Goal: Transaction & Acquisition: Purchase product/service

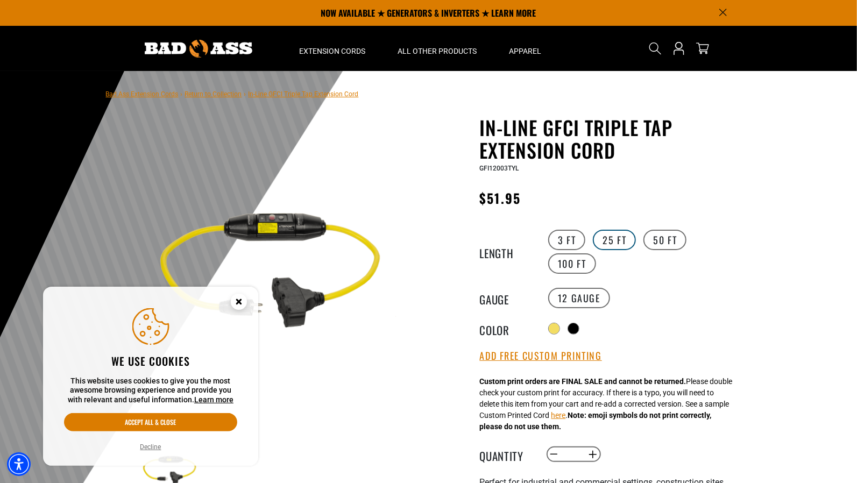
click at [607, 242] on label "25 FT" at bounding box center [614, 240] width 43 height 20
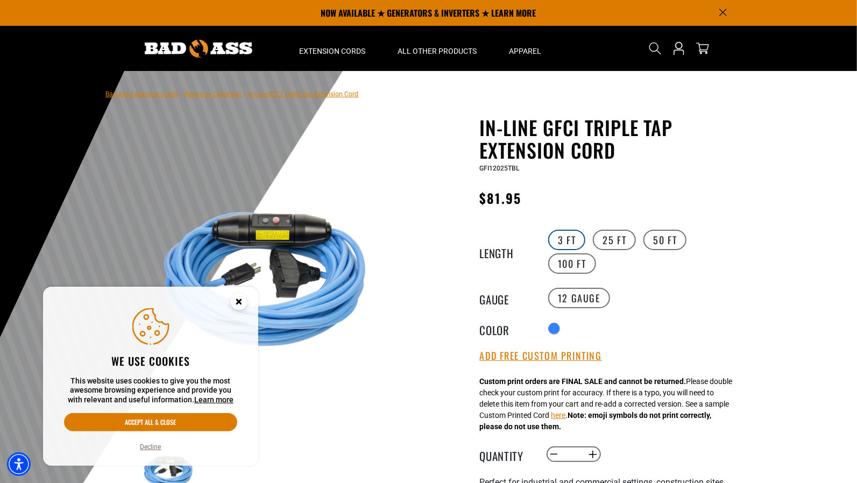
click at [565, 234] on label "3 FT" at bounding box center [566, 240] width 37 height 20
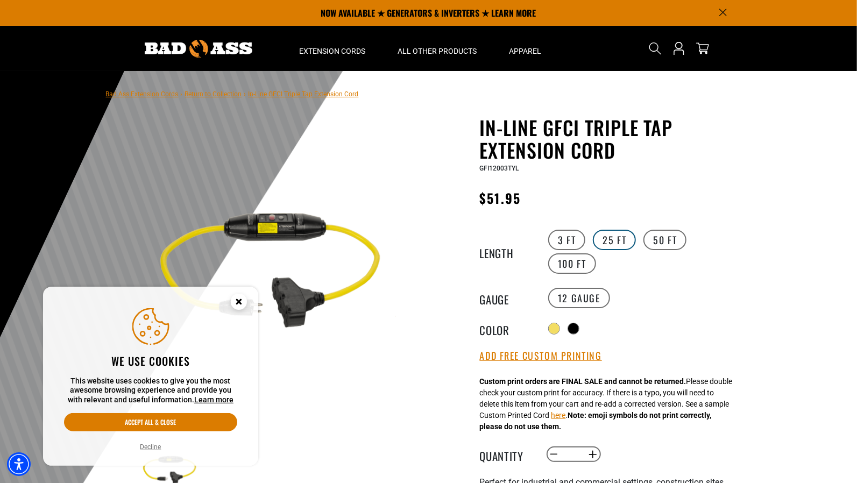
click at [615, 236] on label "25 FT" at bounding box center [614, 240] width 43 height 20
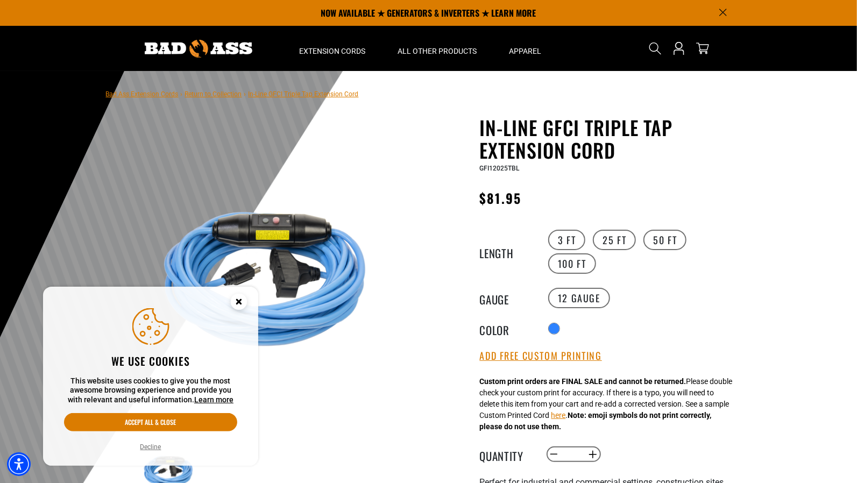
click at [262, 239] on img at bounding box center [267, 273] width 259 height 259
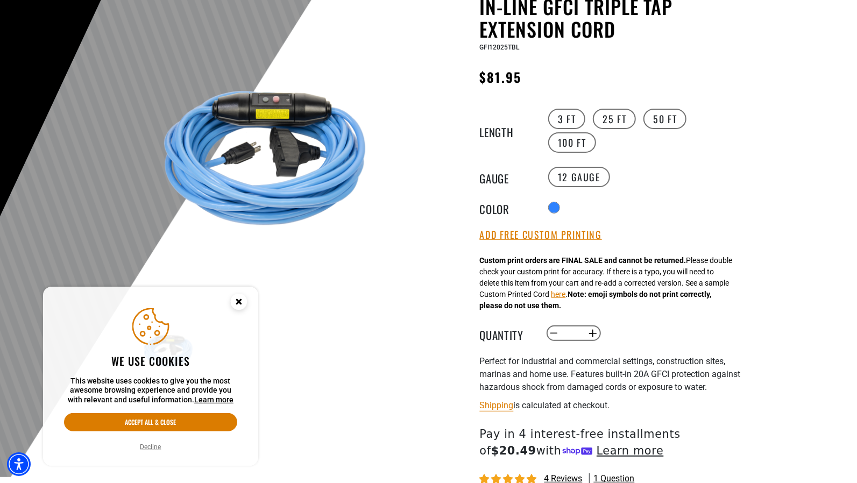
scroll to position [122, 0]
